Goal: Task Accomplishment & Management: Manage account settings

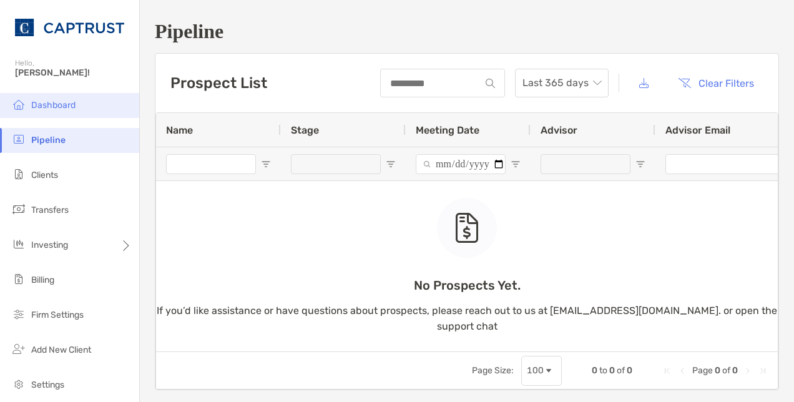
click at [56, 102] on span "Dashboard" at bounding box center [53, 105] width 44 height 11
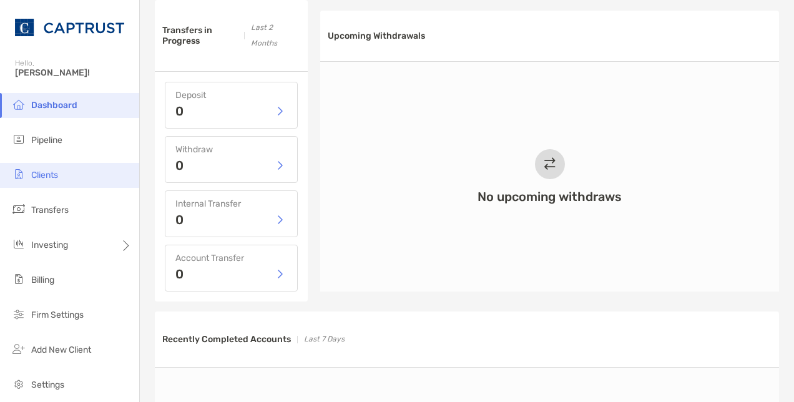
click at [38, 171] on span "Clients" at bounding box center [44, 175] width 27 height 11
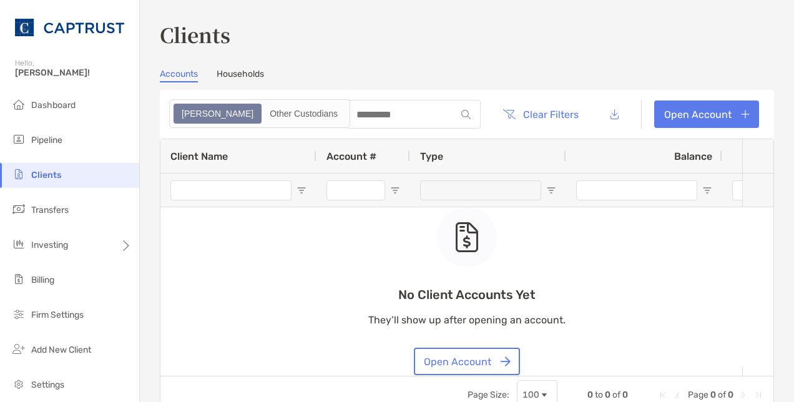
click at [265, 71] on div "Accounts Households" at bounding box center [467, 76] width 615 height 14
click at [237, 75] on link "Households" at bounding box center [240, 76] width 47 height 14
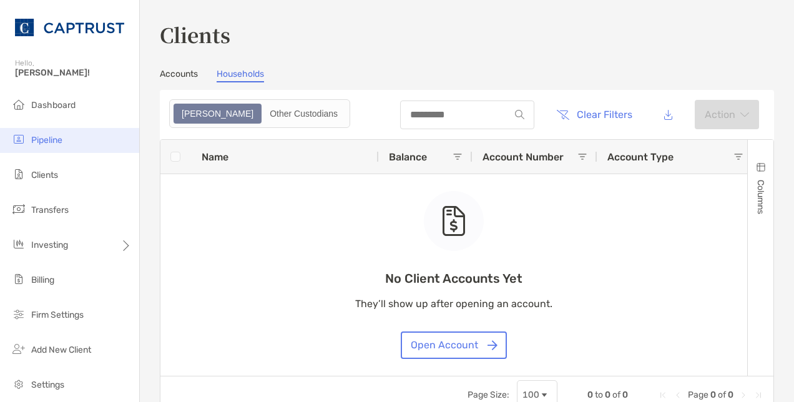
click at [44, 135] on li "Pipeline" at bounding box center [69, 140] width 139 height 25
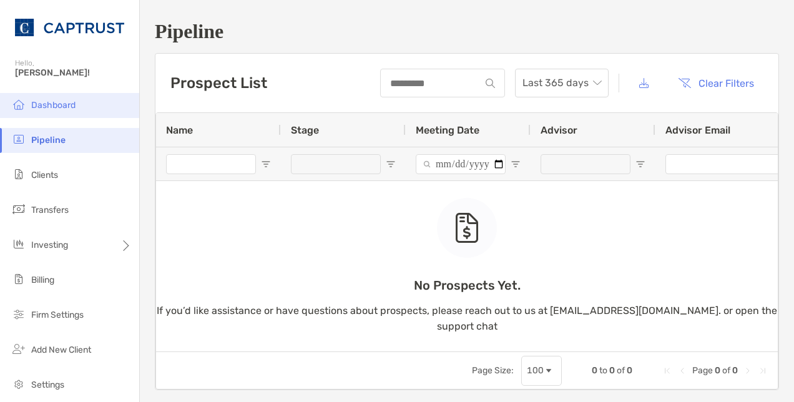
click at [57, 107] on span "Dashboard" at bounding box center [53, 105] width 44 height 11
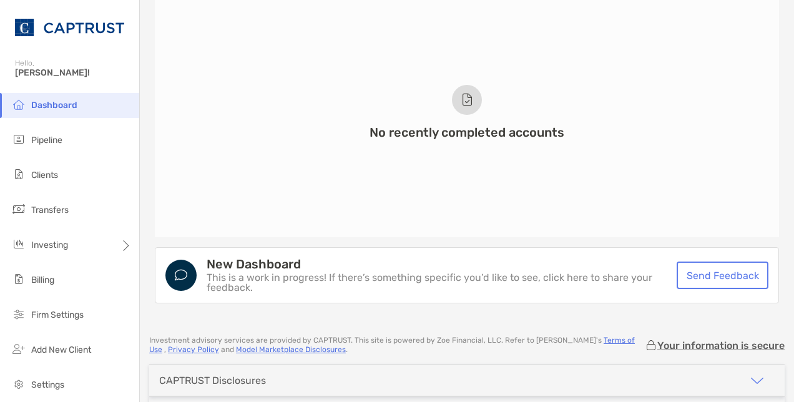
scroll to position [1041, 0]
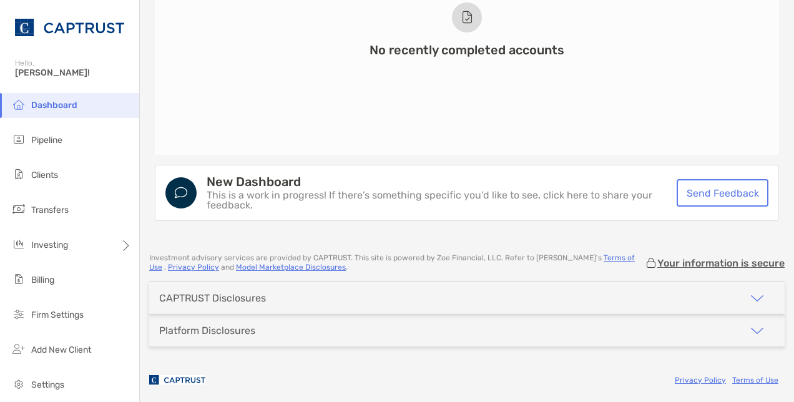
click at [440, 322] on div "Platform Disclosures" at bounding box center [467, 331] width 636 height 32
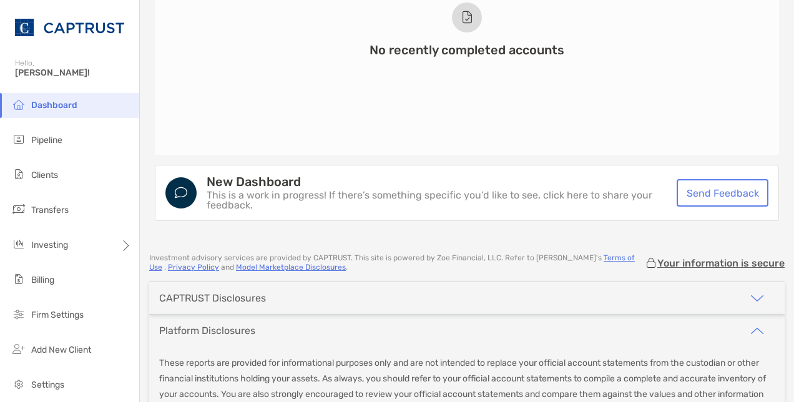
scroll to position [1230, 0]
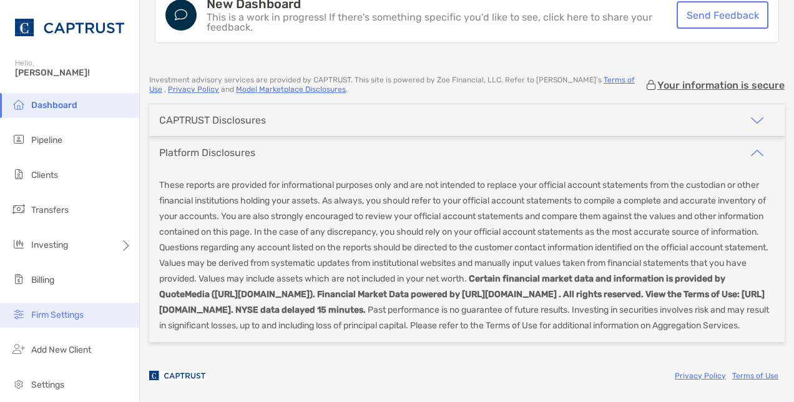
click at [57, 311] on span "Firm Settings" at bounding box center [57, 315] width 52 height 11
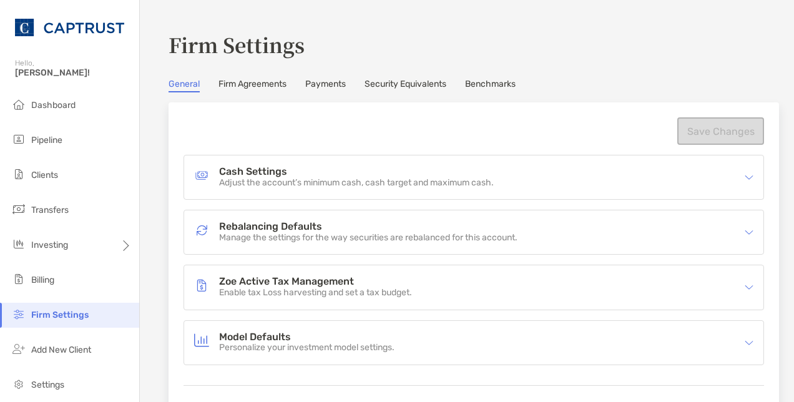
click at [254, 82] on link "Firm Agreements" at bounding box center [253, 86] width 68 height 14
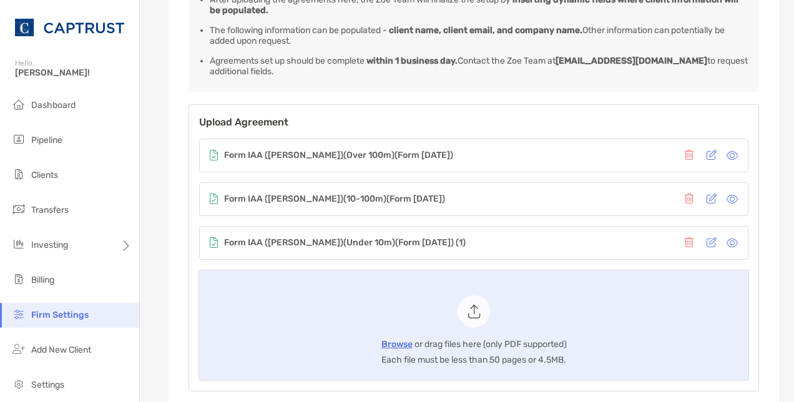
scroll to position [250, 0]
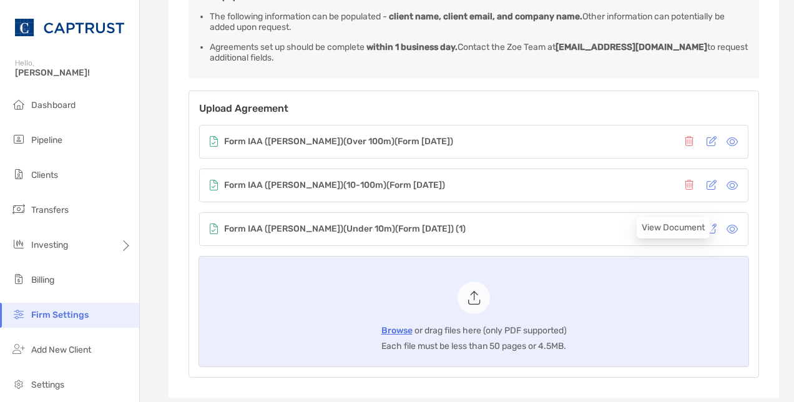
click at [727, 229] on icon at bounding box center [732, 229] width 11 height 10
click at [727, 181] on icon at bounding box center [732, 186] width 11 height 10
click at [727, 139] on icon at bounding box center [732, 142] width 11 height 10
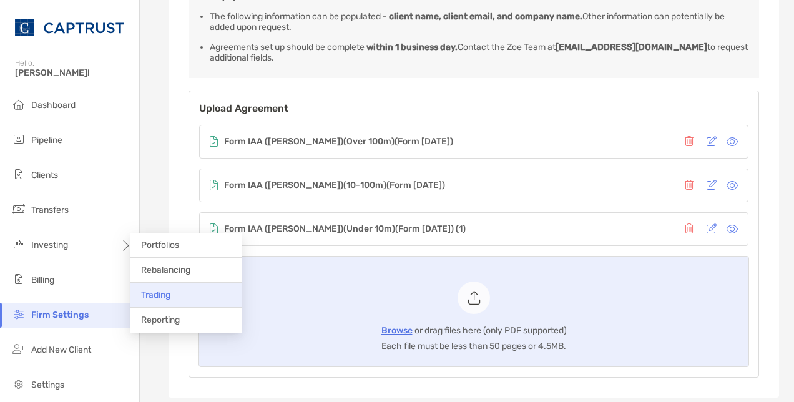
click at [164, 299] on span "Trading" at bounding box center [155, 295] width 29 height 11
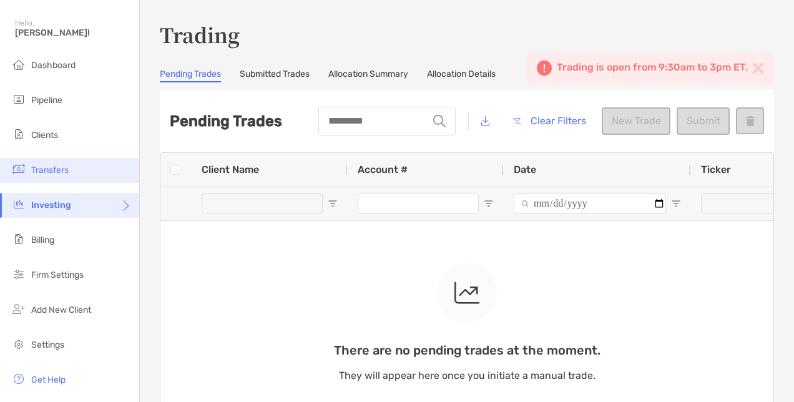
scroll to position [76, 0]
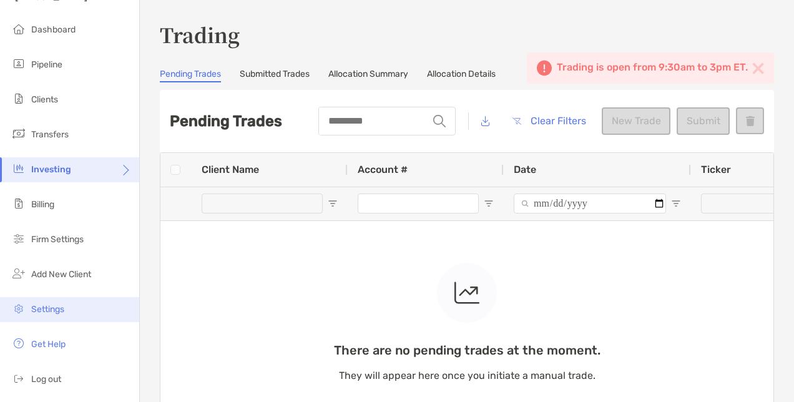
click at [57, 307] on span "Settings" at bounding box center [47, 309] width 33 height 11
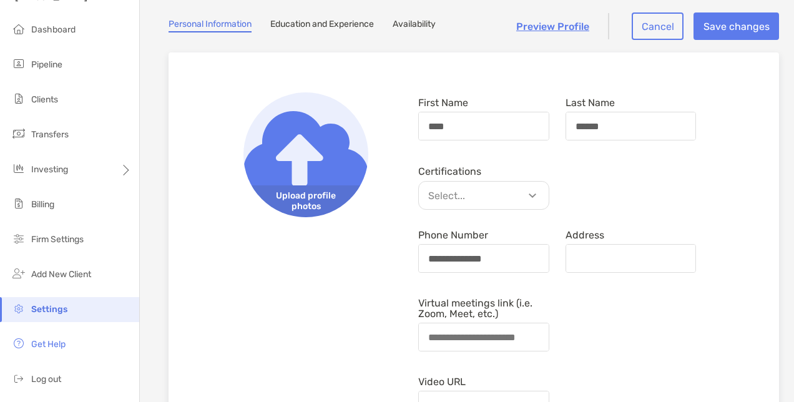
scroll to position [125, 0]
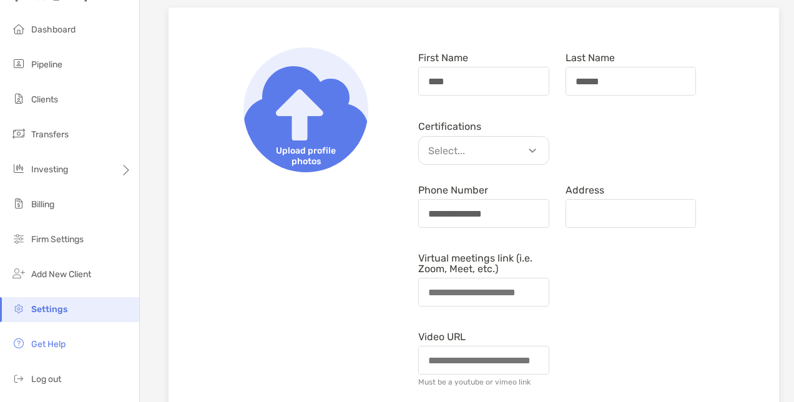
click at [530, 147] on p "Select..." at bounding box center [487, 151] width 130 height 16
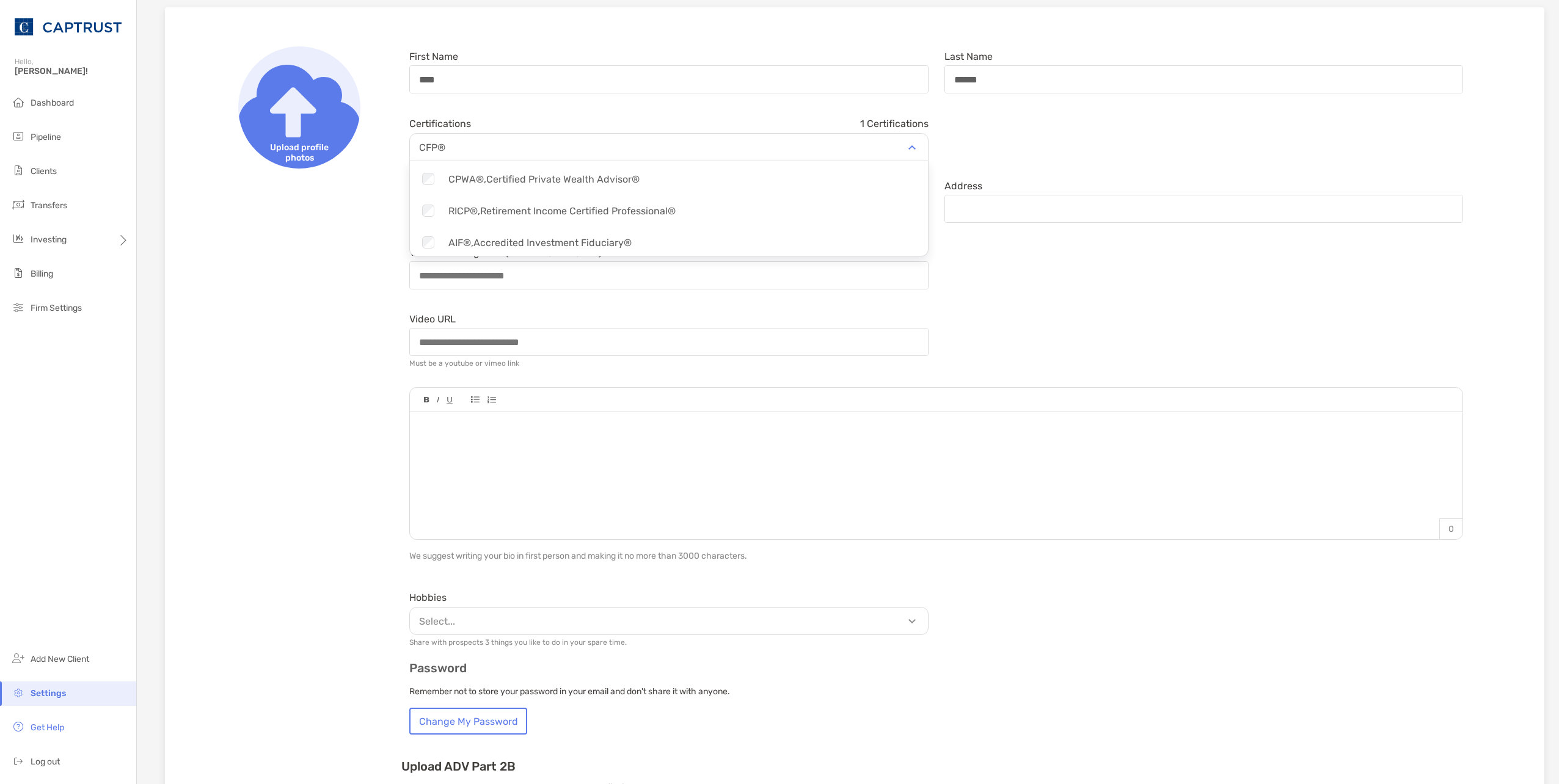
scroll to position [305, 0]
click at [777, 268] on div "Virtual meetings link (i.e. Zoom, Meet, etc.)" at bounding box center [936, 268] width 1070 height 52
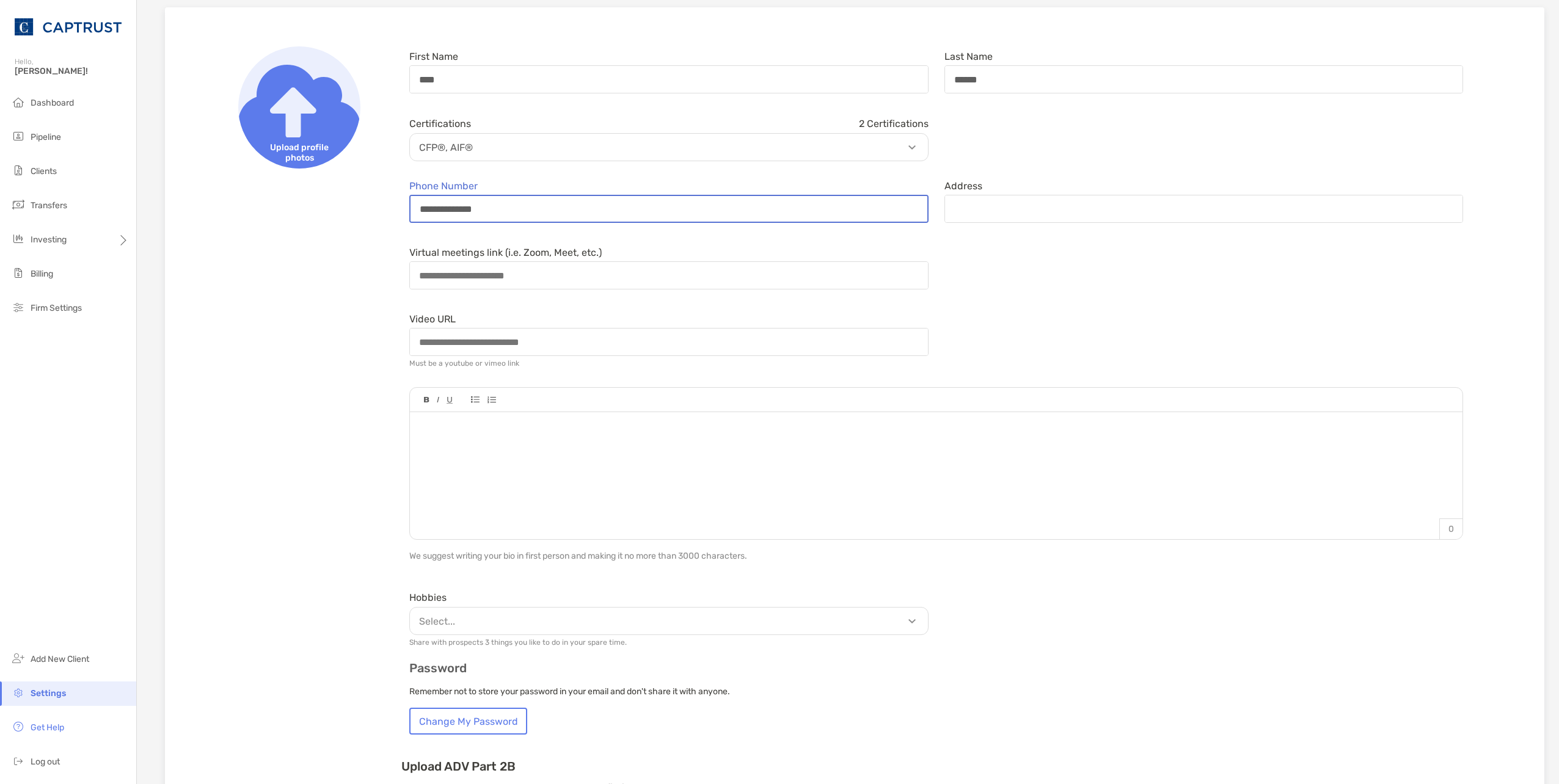
drag, startPoint x: 486, startPoint y: 207, endPoint x: 392, endPoint y: 204, distance: 94.0
click at [392, 204] on div "**********" at bounding box center [855, 490] width 1340 height 927
type input "**********"
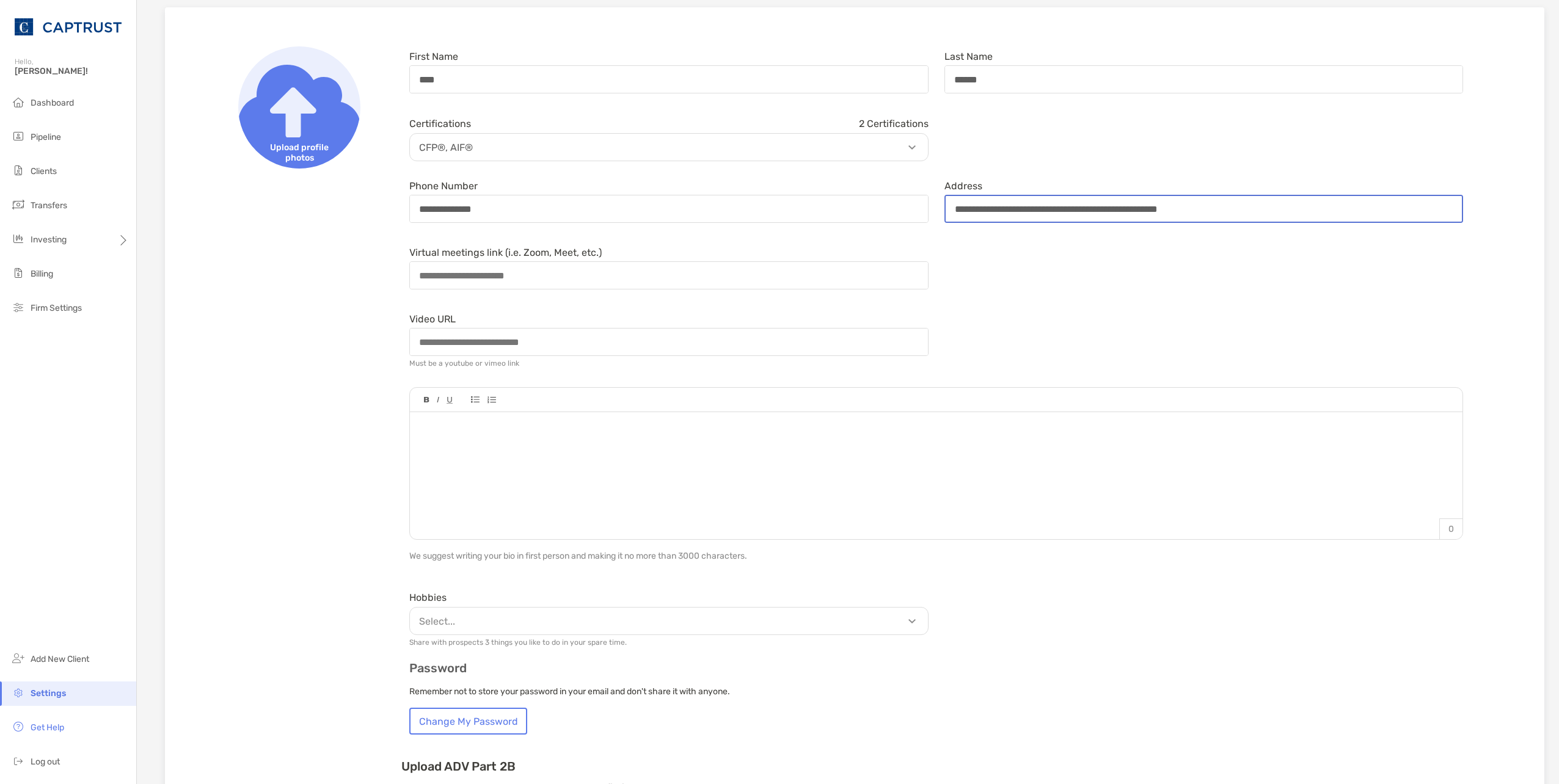
type input "**********"
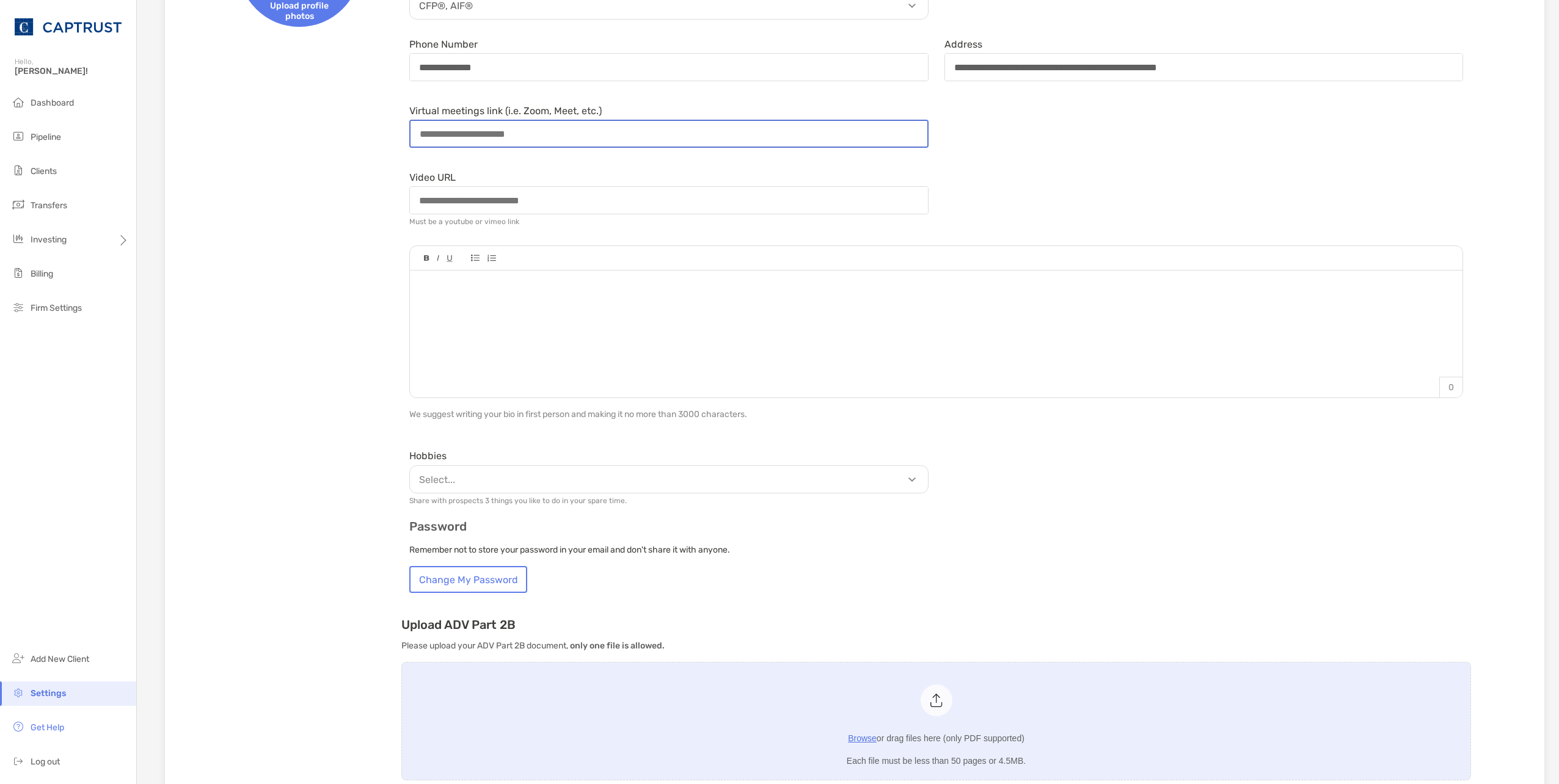
scroll to position [0, 0]
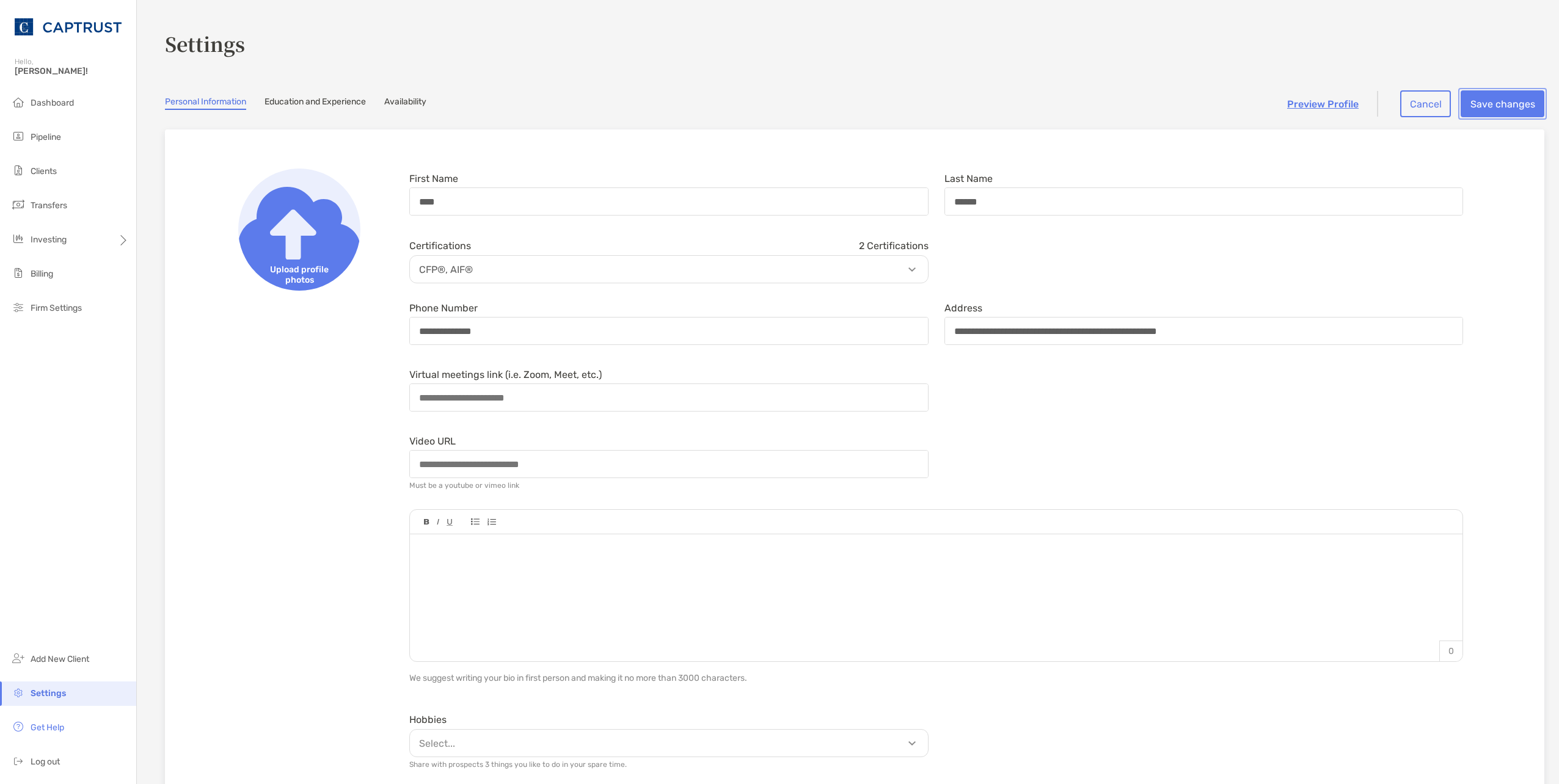
click at [777, 100] on button "Save changes" at bounding box center [1502, 103] width 84 height 26
click at [777, 97] on button "Save changes" at bounding box center [1502, 103] width 84 height 26
click at [777, 102] on link "Preview Profile" at bounding box center [1322, 105] width 71 height 12
click at [289, 243] on img at bounding box center [299, 229] width 122 height 122
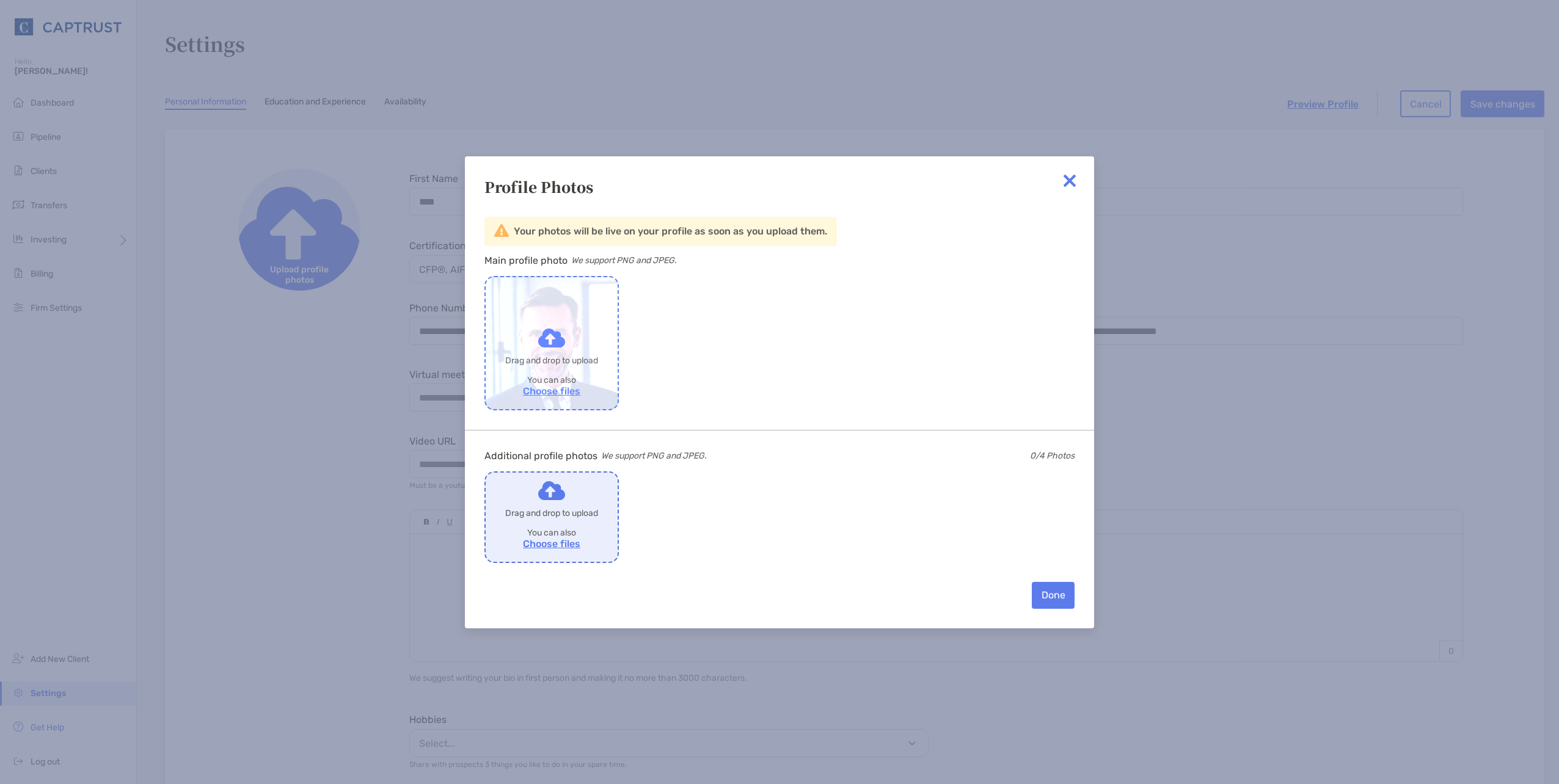
click at [542, 386] on label "Drop to share with [PERSON_NAME]" at bounding box center [552, 343] width 132 height 132
click at [0, 0] on input "Drop to share with [PERSON_NAME]" at bounding box center [0, 0] width 0 height 0
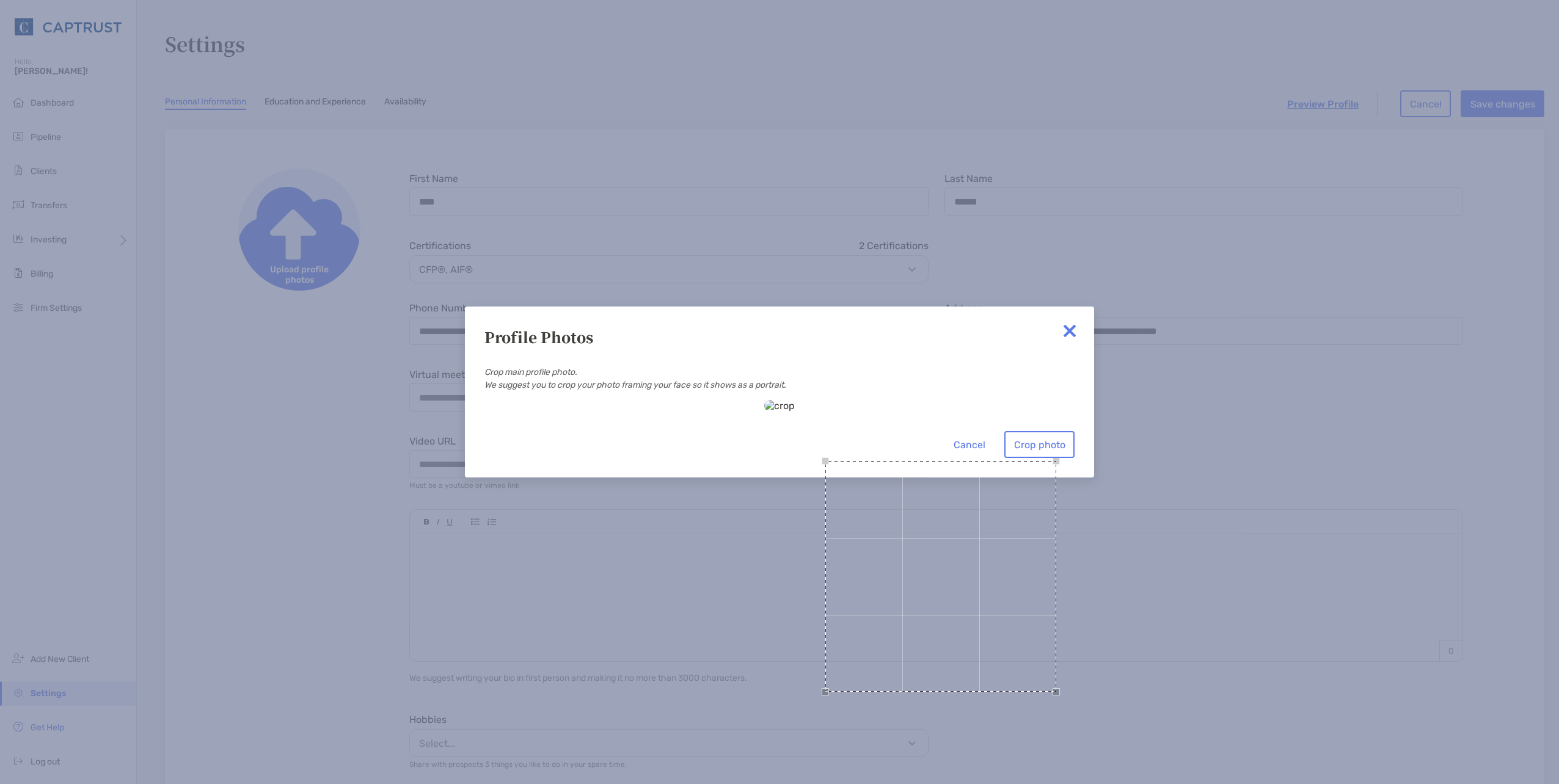
click at [777, 393] on div at bounding box center [779, 406] width 30 height 12
click at [764, 393] on div at bounding box center [779, 406] width 30 height 12
click at [777, 393] on div "Use the arrow keys to move the crop selection area" at bounding box center [918, 537] width 245 height 244
click at [776, 393] on div "Use the arrow keys to move the south west drag handle to change the crop select…" at bounding box center [779, 675] width 7 height 7
click at [777, 393] on div "Use the arrow keys to move the south east drag handle to change the crop select…" at bounding box center [1064, 699] width 7 height 7
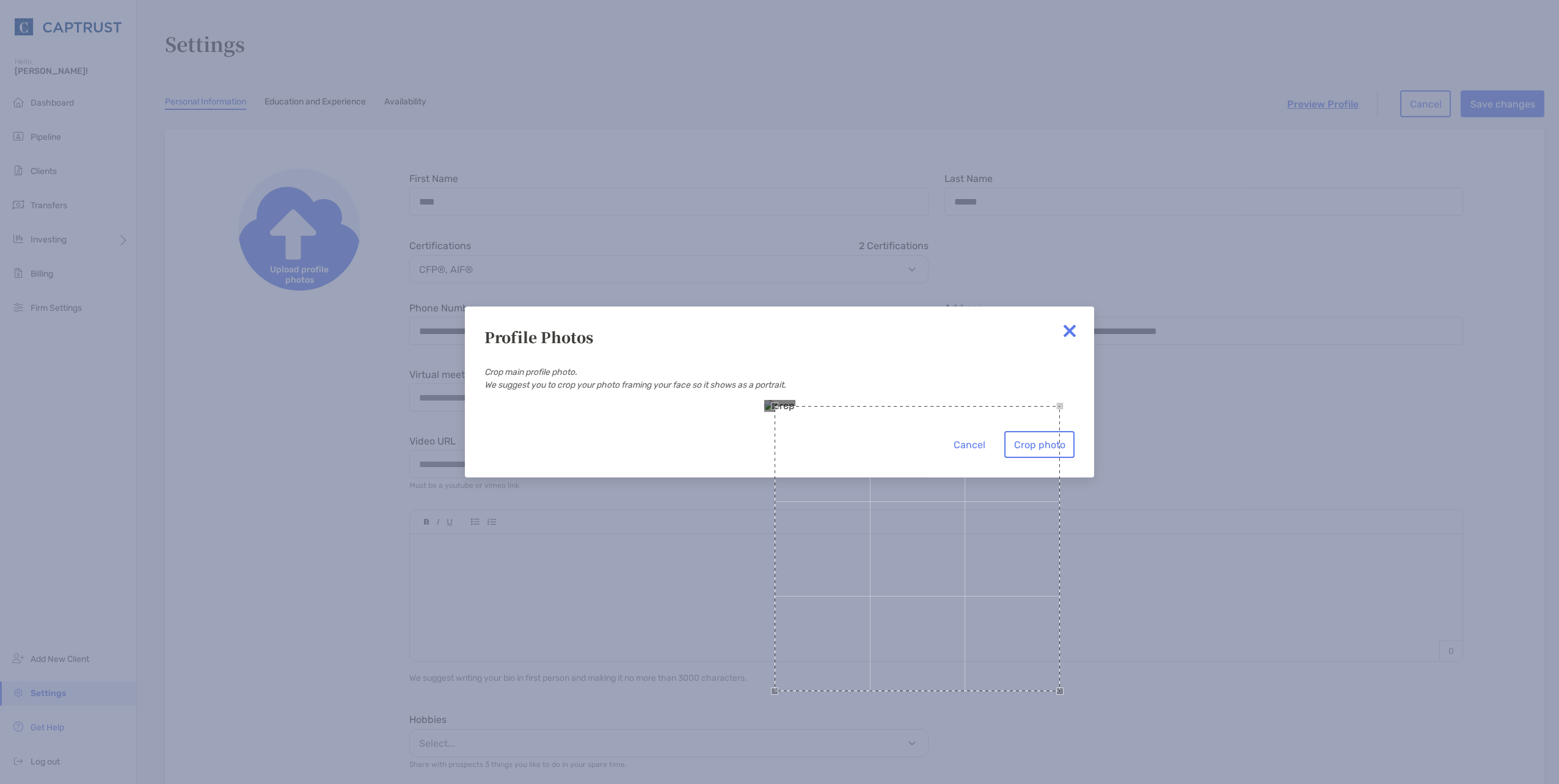
click at [777, 393] on div "Use the arrow keys to move the crop selection area" at bounding box center [917, 548] width 286 height 285
click at [764, 393] on div at bounding box center [779, 406] width 30 height 12
click at [777, 393] on div "Use the arrow keys to move the crop selection area" at bounding box center [919, 543] width 275 height 275
click at [777, 393] on button "Crop photo" at bounding box center [1040, 444] width 70 height 26
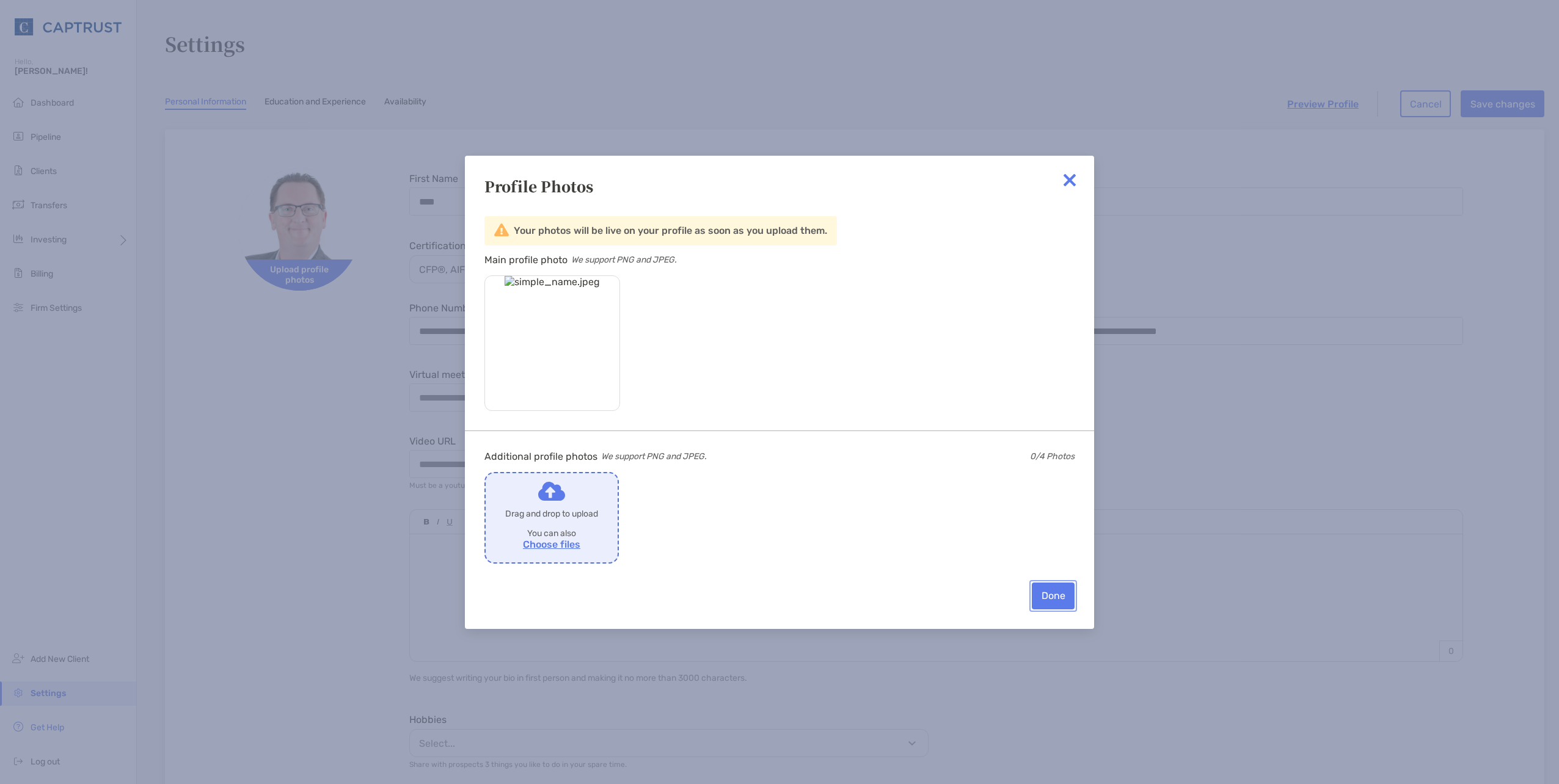
click at [777, 393] on button "Done" at bounding box center [1053, 595] width 43 height 26
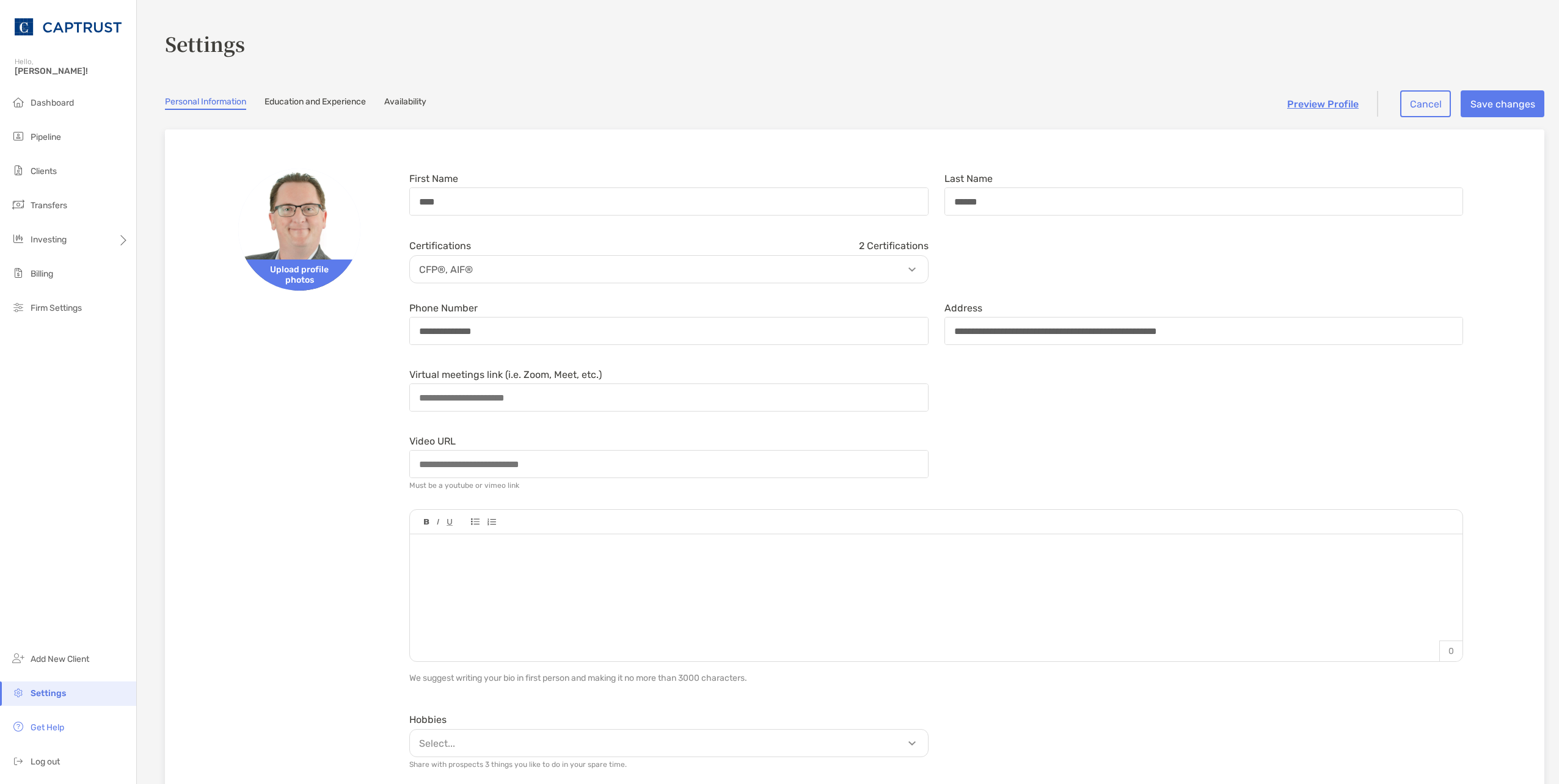
click at [234, 393] on div "**********" at bounding box center [855, 612] width 1340 height 927
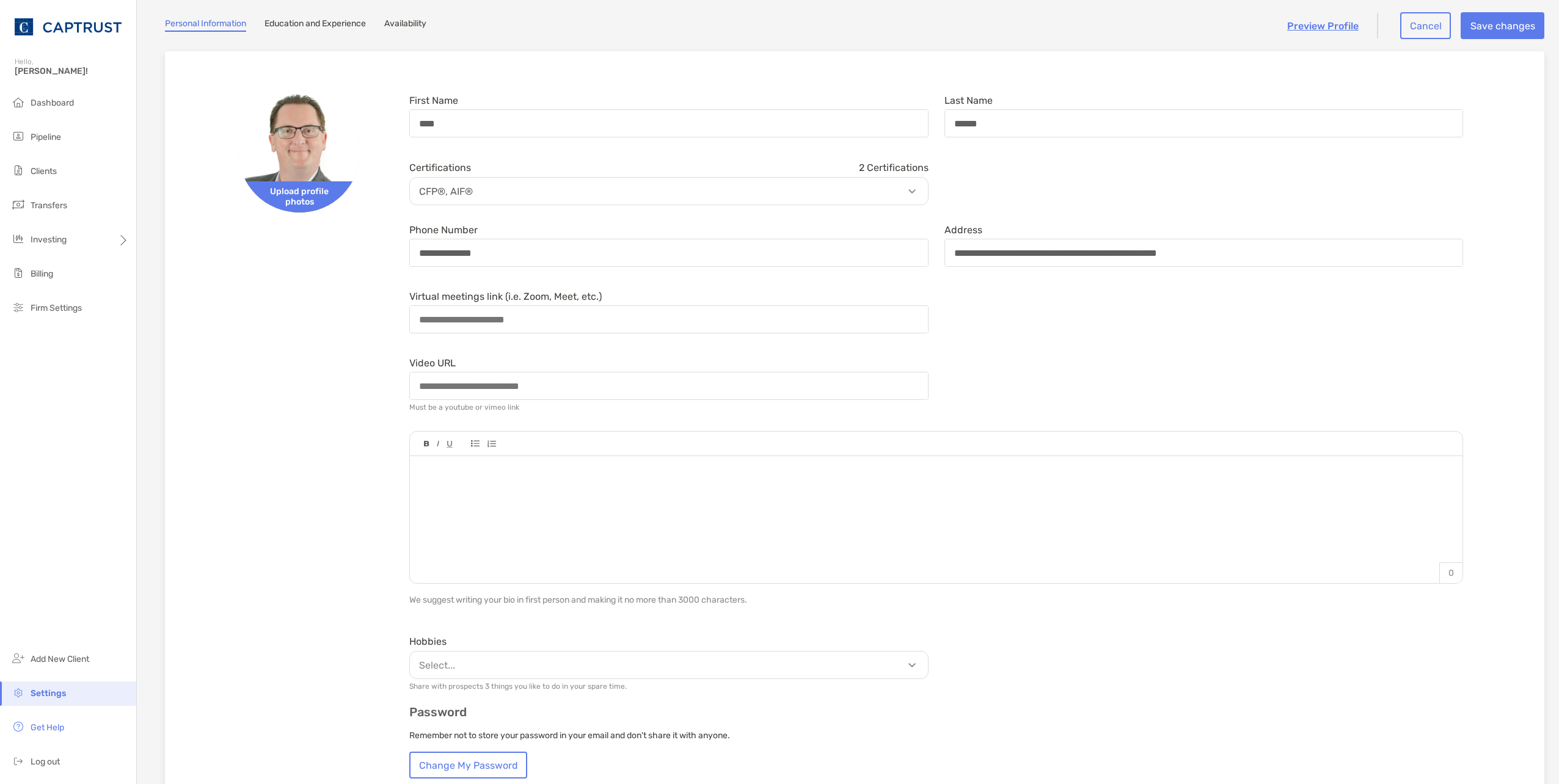
scroll to position [244, 0]
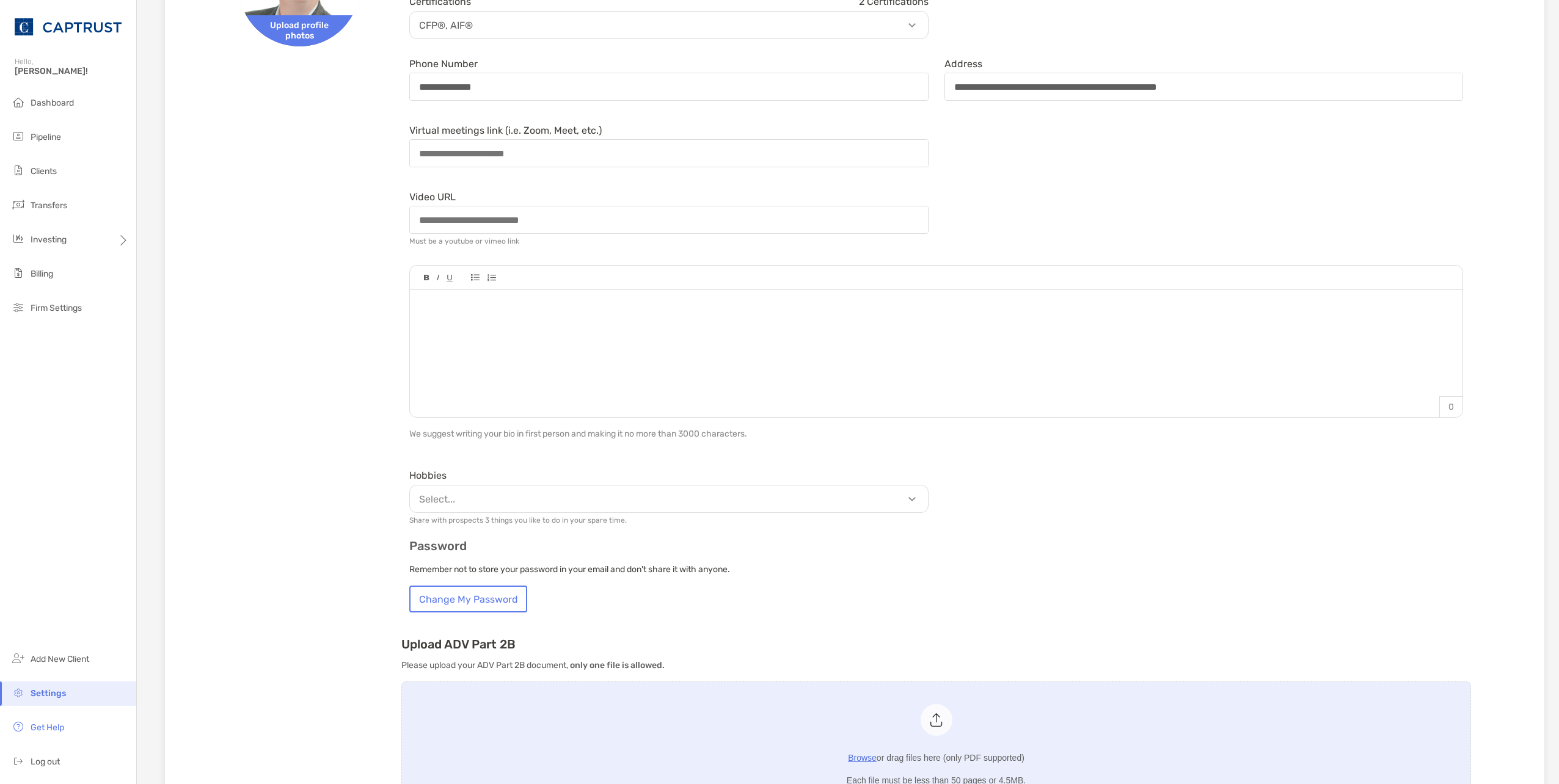
click at [456, 393] on p "Select..." at bounding box center [672, 500] width 518 height 16
click at [777, 393] on h3 "Password" at bounding box center [935, 545] width 1053 height 14
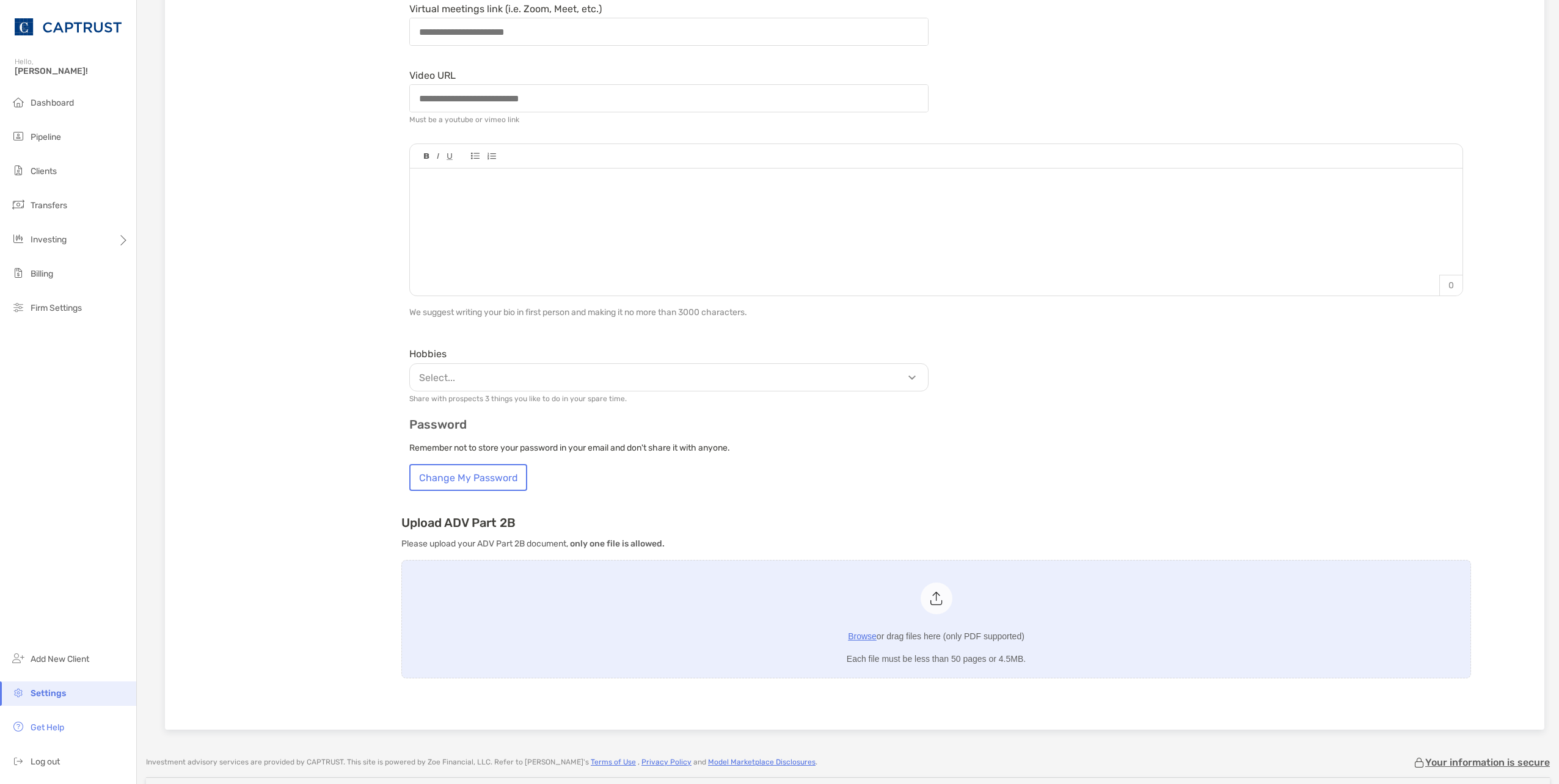
scroll to position [367, 0]
click at [777, 96] on div "Video URL Must be a youtube or vimeo link" at bounding box center [936, 96] width 1070 height 64
